Goal: Information Seeking & Learning: Learn about a topic

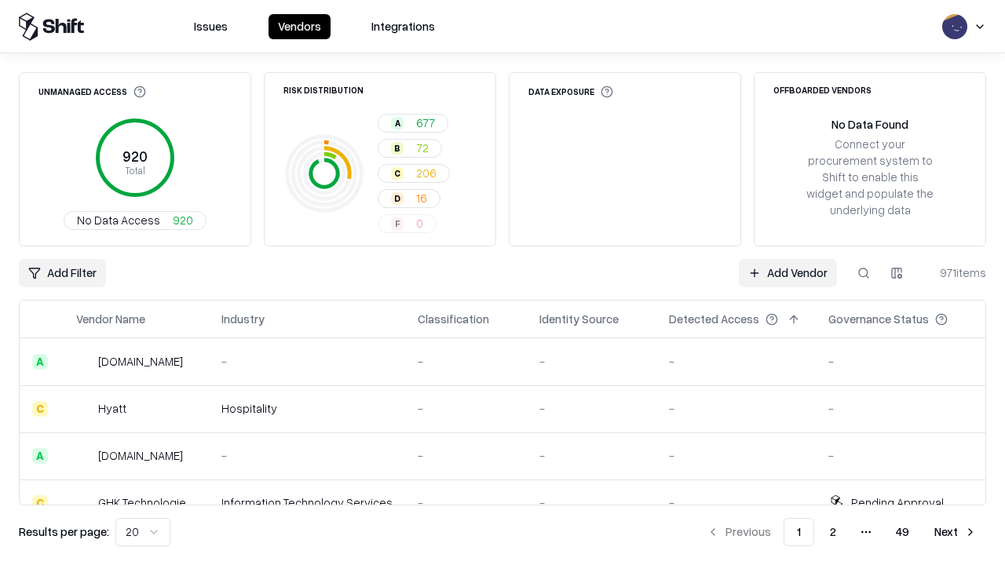
click at [143, 532] on html "Issues Vendors Integrations Unmanaged Access 920 Total No Data Access 920 Risk …" at bounding box center [502, 282] width 1005 height 565
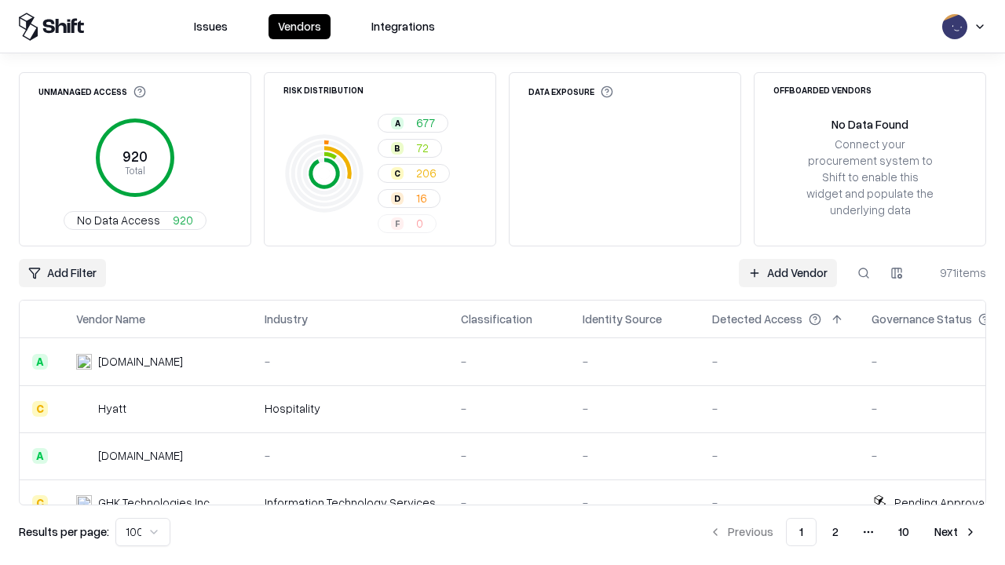
click at [956, 532] on button "Next" at bounding box center [955, 532] width 61 height 28
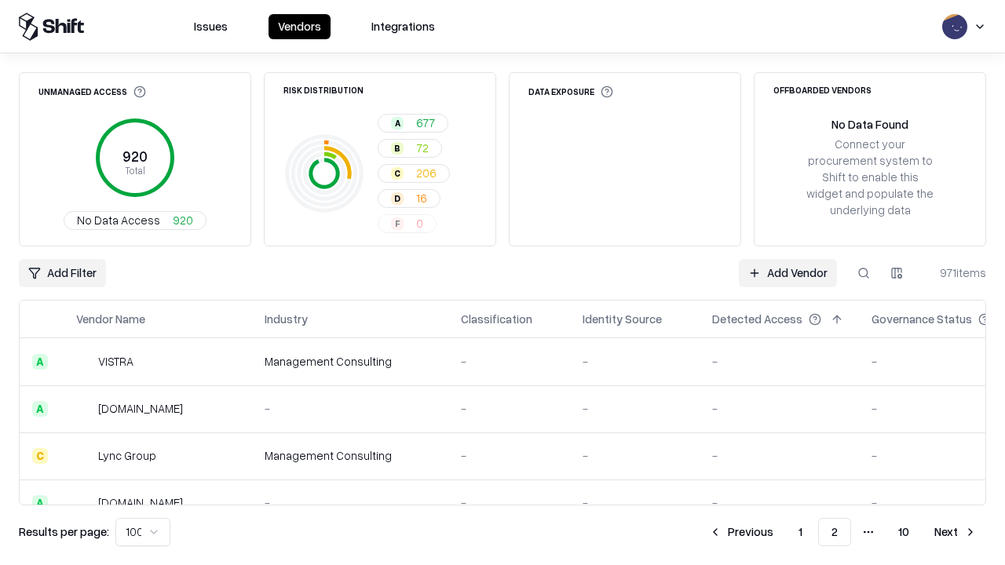
click at [956, 532] on button "Next" at bounding box center [955, 532] width 61 height 28
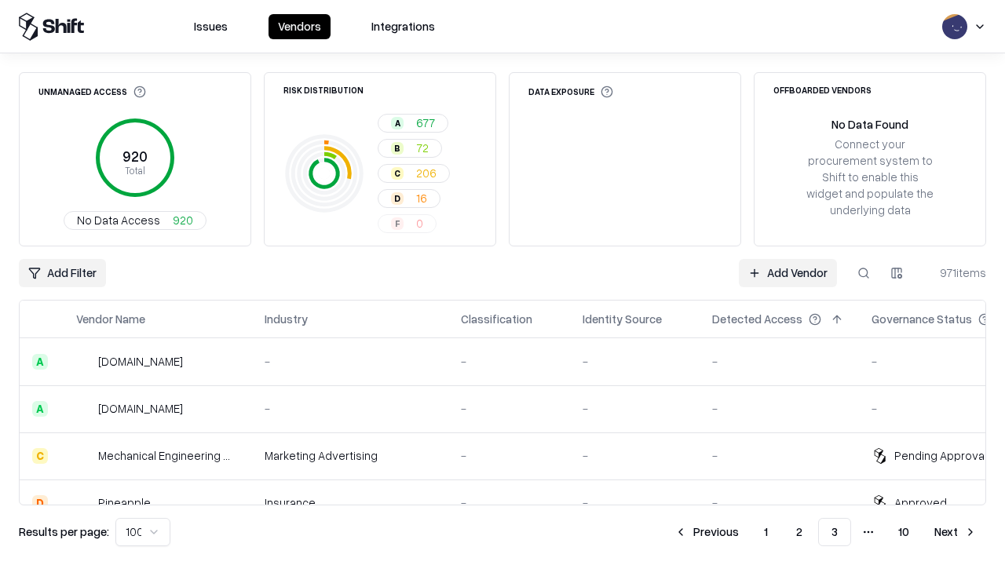
click at [956, 532] on button "Next" at bounding box center [955, 532] width 61 height 28
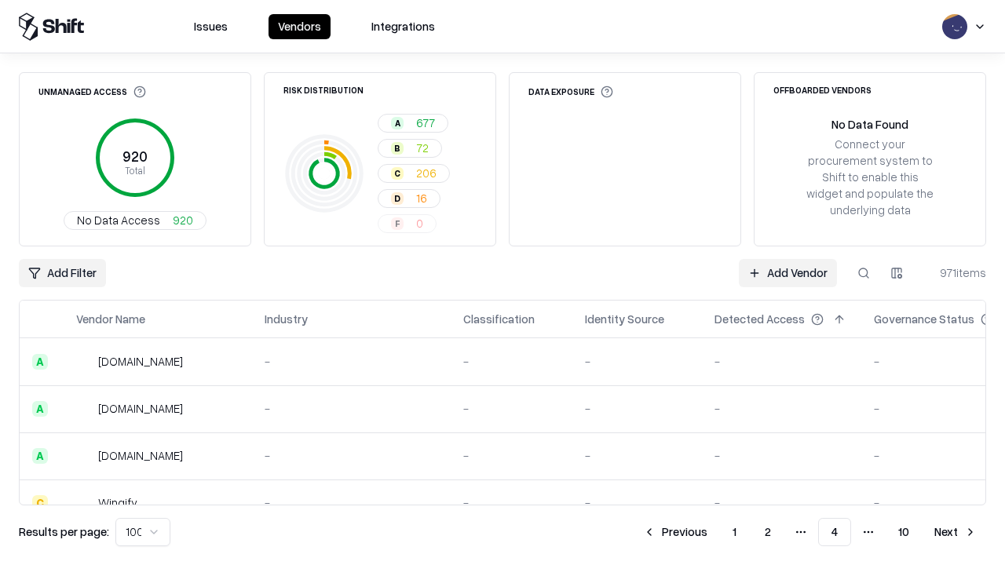
click at [956, 532] on button "Next" at bounding box center [955, 532] width 61 height 28
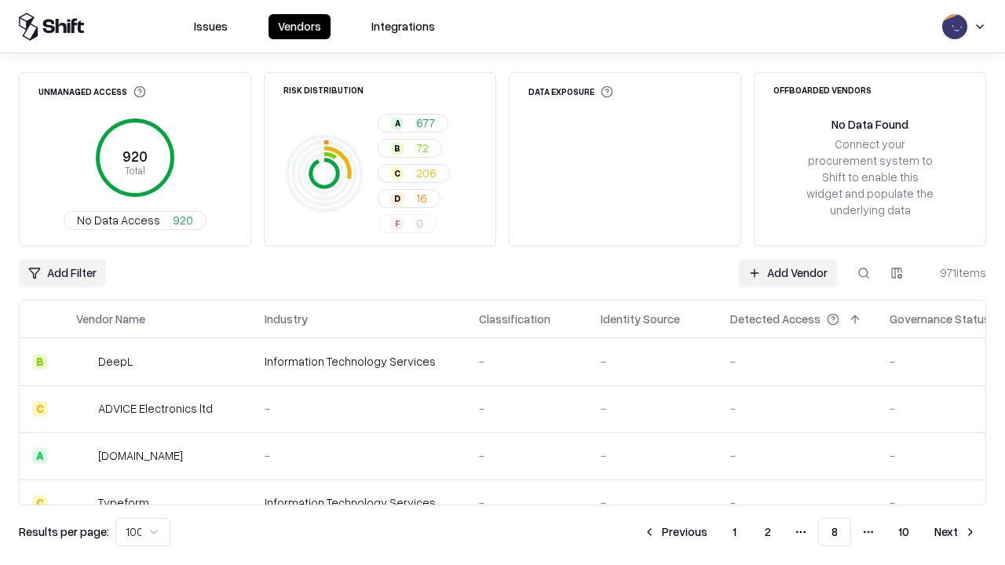
click at [956, 532] on button "Next" at bounding box center [955, 532] width 61 height 28
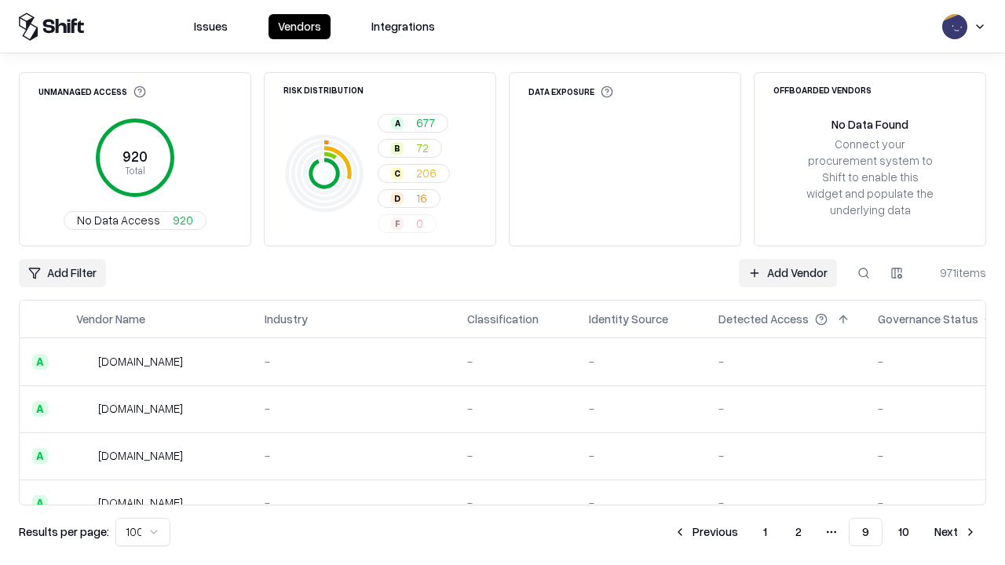
click at [956, 532] on button "Next" at bounding box center [955, 532] width 61 height 28
click at [741, 532] on button "Previous" at bounding box center [741, 532] width 83 height 28
click at [706, 532] on button "Previous" at bounding box center [705, 532] width 83 height 28
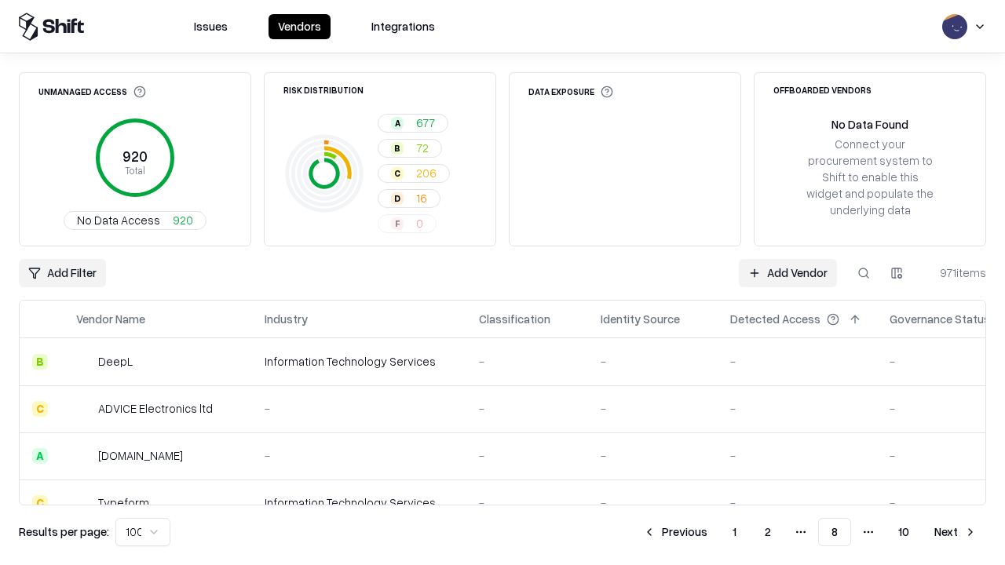
click at [675, 532] on button "Previous" at bounding box center [675, 532] width 83 height 28
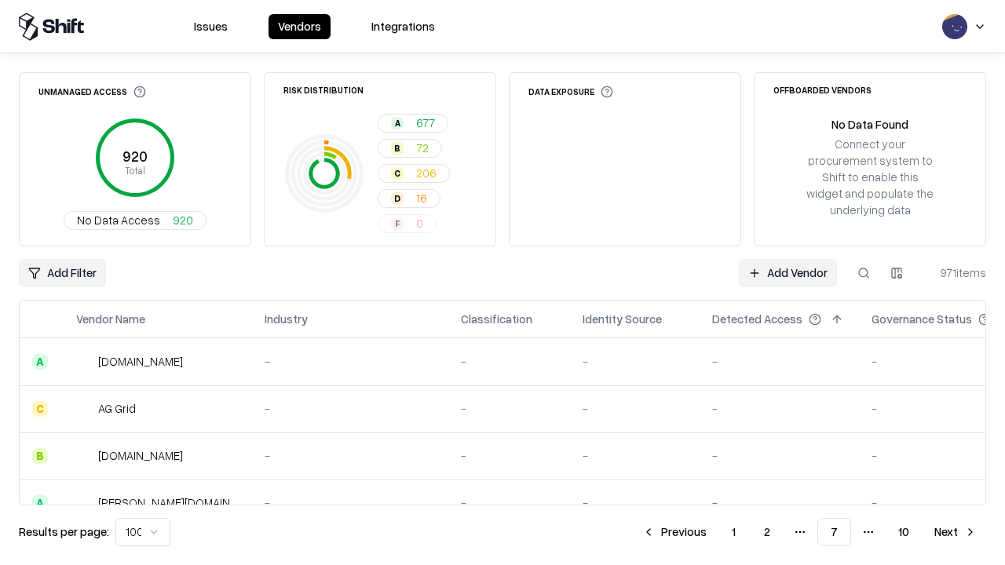
click at [674, 532] on button "Previous" at bounding box center [674, 532] width 83 height 28
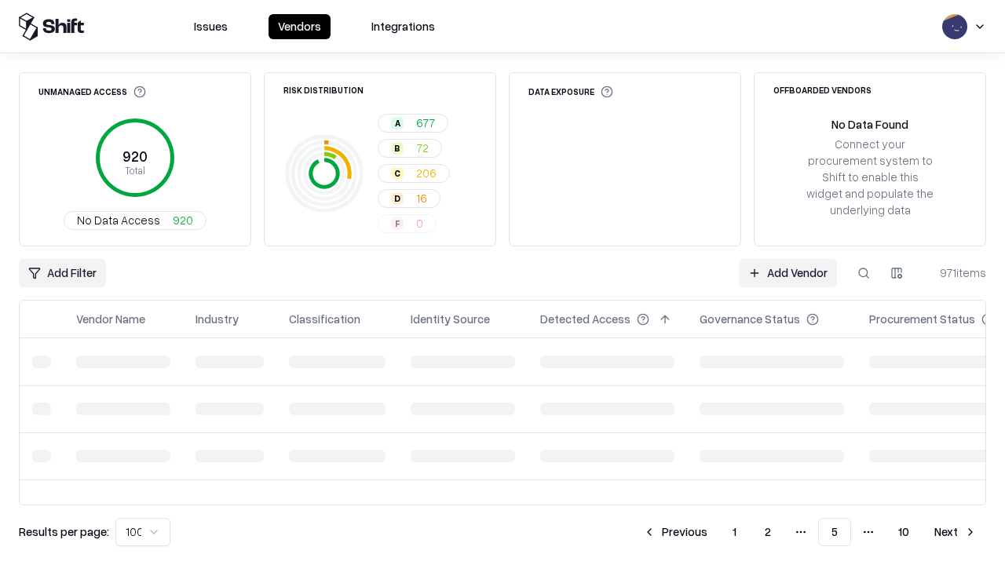
click at [675, 532] on button "Previous" at bounding box center [675, 532] width 83 height 28
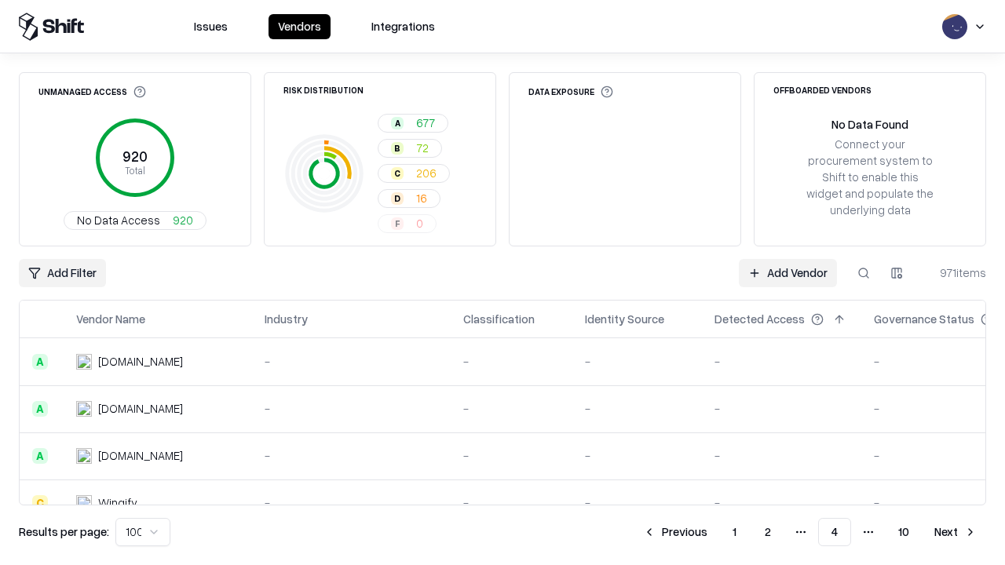
click at [675, 532] on button "Previous" at bounding box center [675, 532] width 83 height 28
